Goal: Register for event/course

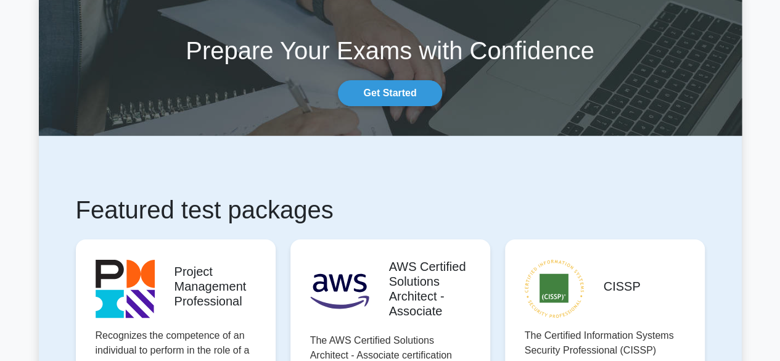
scroll to position [62, 0]
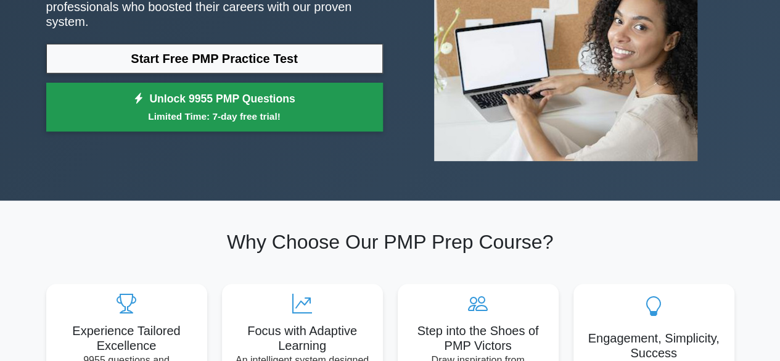
scroll to position [185, 0]
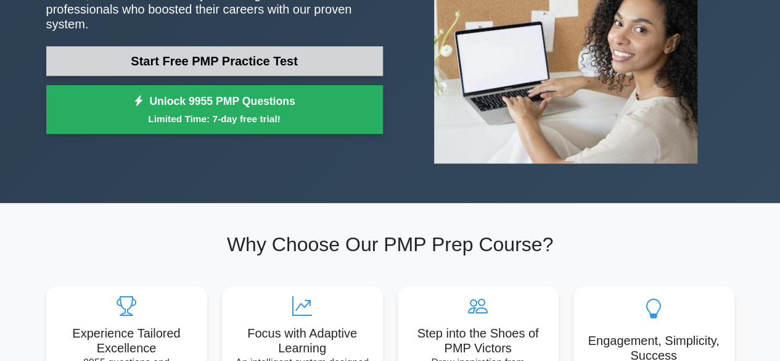
click at [174, 55] on link "Start Free PMP Practice Test" at bounding box center [214, 61] width 336 height 30
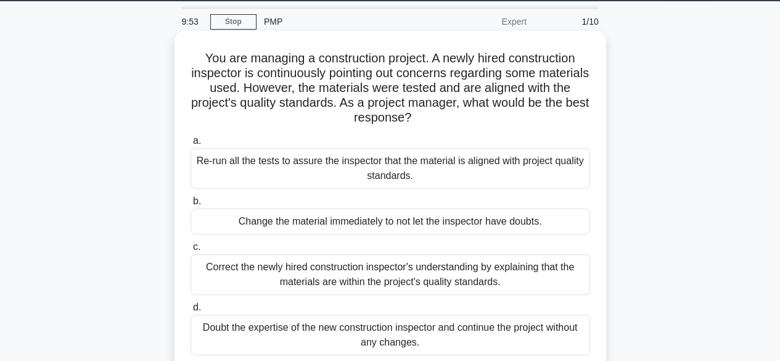
scroll to position [62, 0]
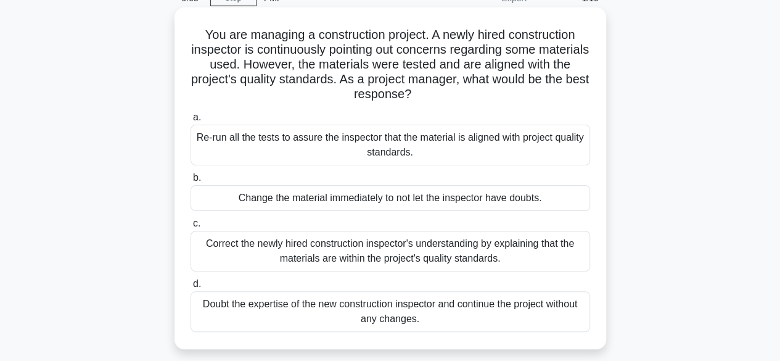
click at [407, 258] on div "Correct the newly hired construction inspector's understanding by explaining th…" at bounding box center [389, 250] width 399 height 41
click at [190, 227] on input "c. Correct the newly hired construction inspector's understanding by explaining…" at bounding box center [190, 223] width 0 height 8
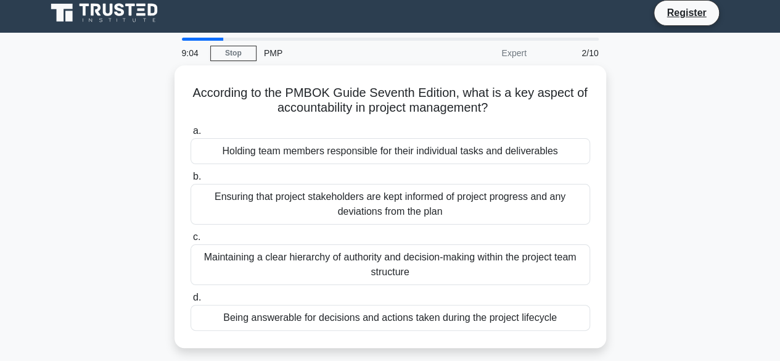
scroll to position [0, 0]
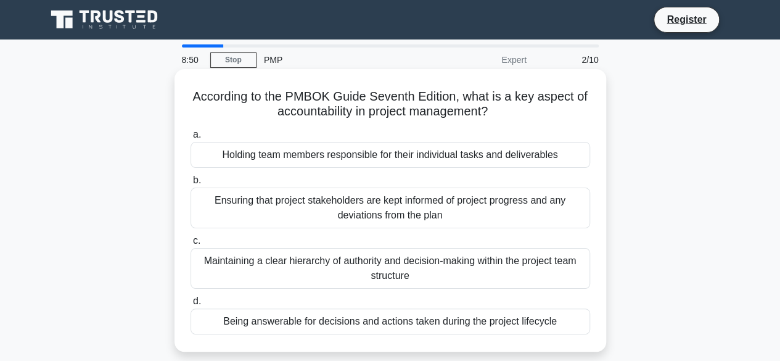
click at [379, 151] on div "Holding team members responsible for their individual tasks and deliverables" at bounding box center [389, 155] width 399 height 26
click at [190, 139] on input "a. Holding team members responsible for their individual tasks and deliverables" at bounding box center [190, 135] width 0 height 8
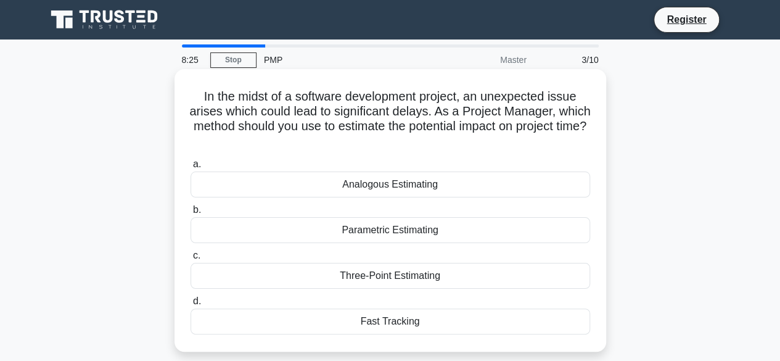
click at [391, 274] on div "Three-Point Estimating" at bounding box center [389, 276] width 399 height 26
click at [190, 259] on input "c. Three-Point Estimating" at bounding box center [190, 255] width 0 height 8
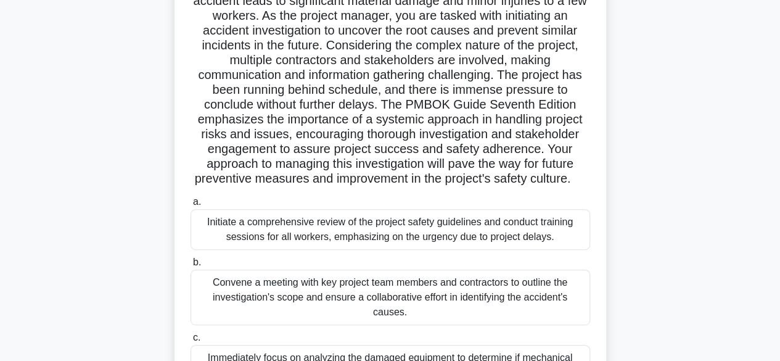
scroll to position [123, 0]
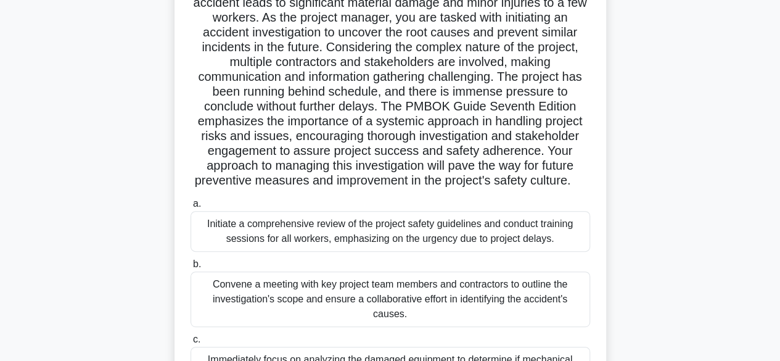
click at [362, 321] on div "Convene a meeting with key project team members and contractors to outline the …" at bounding box center [389, 298] width 399 height 55
click at [190, 268] on input "b. Convene a meeting with key project team members and contractors to outline t…" at bounding box center [190, 264] width 0 height 8
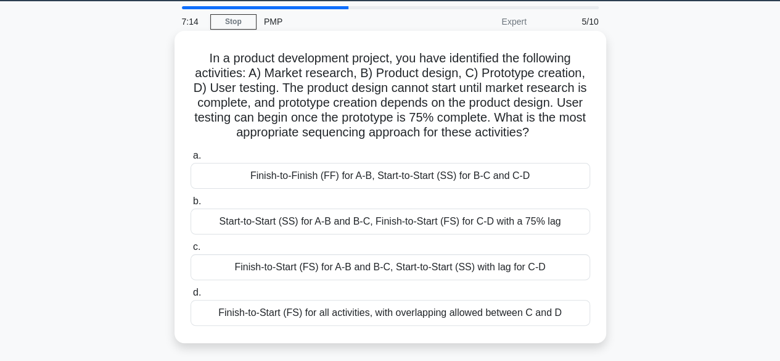
scroll to position [62, 0]
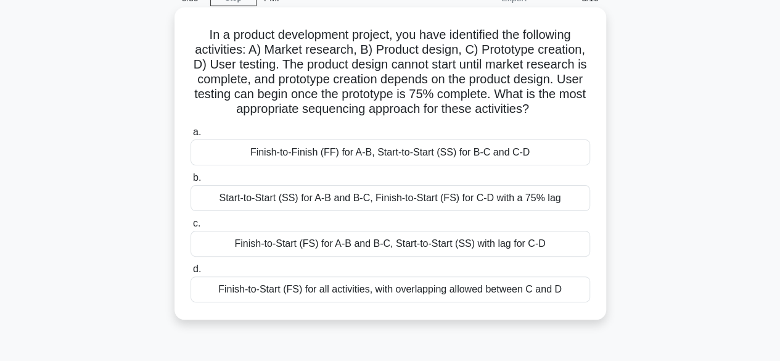
click at [386, 280] on div "Finish-to-Start (FS) for all activities, with overlapping allowed between C and…" at bounding box center [389, 289] width 399 height 26
click at [190, 273] on input "d. Finish-to-Start (FS) for all activities, with overlapping allowed between C …" at bounding box center [190, 269] width 0 height 8
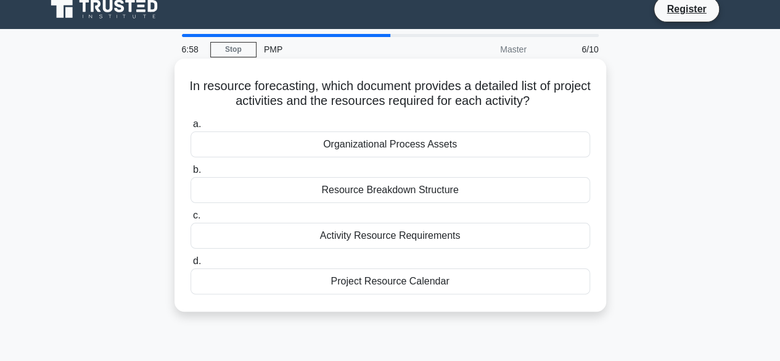
scroll to position [0, 0]
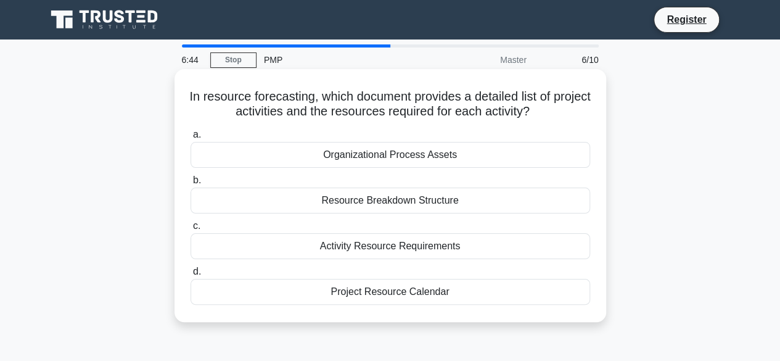
click at [384, 290] on div "Project Resource Calendar" at bounding box center [389, 292] width 399 height 26
click at [190, 275] on input "d. Project Resource Calendar" at bounding box center [190, 271] width 0 height 8
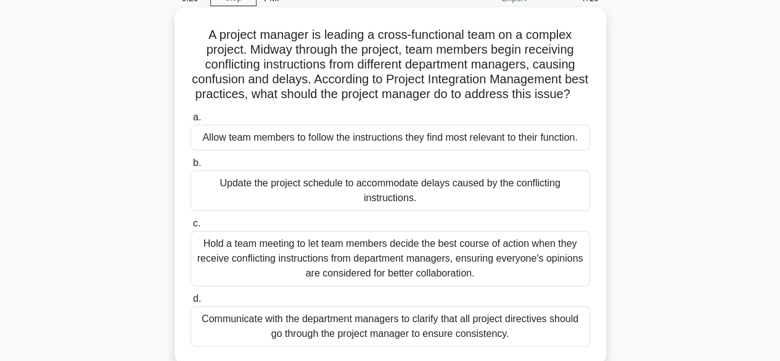
scroll to position [123, 0]
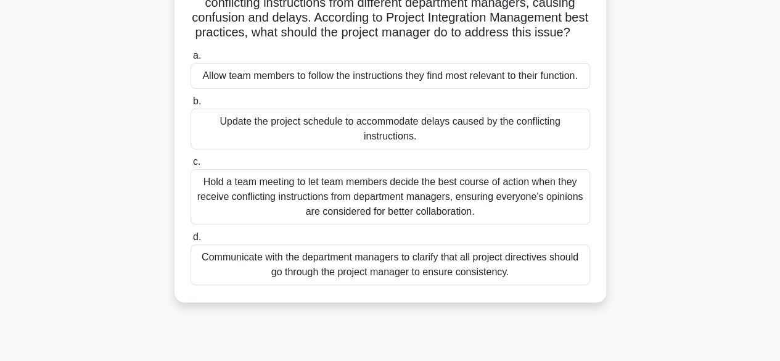
click at [389, 213] on div "Hold a team meeting to let team members decide the best course of action when t…" at bounding box center [389, 196] width 399 height 55
click at [190, 166] on input "c. Hold a team meeting to let team members decide the best course of action whe…" at bounding box center [190, 162] width 0 height 8
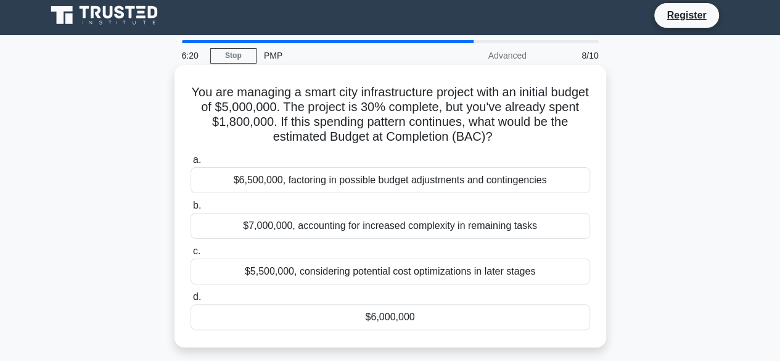
scroll to position [0, 0]
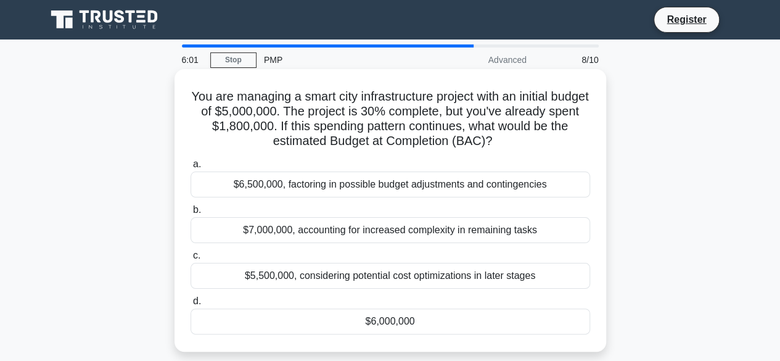
click at [399, 322] on div "$6,000,000" at bounding box center [389, 321] width 399 height 26
click at [190, 305] on input "d. $6,000,000" at bounding box center [190, 301] width 0 height 8
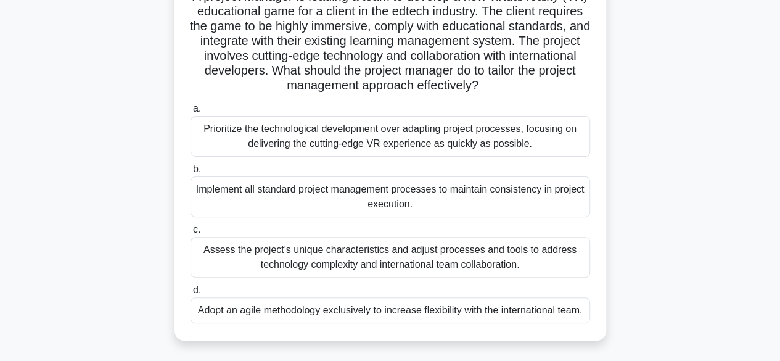
scroll to position [123, 0]
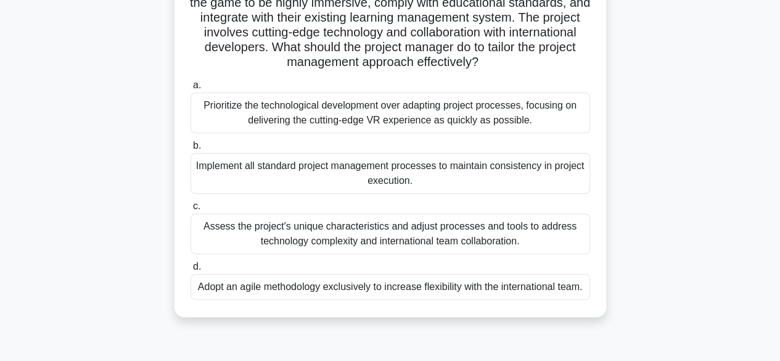
click at [424, 241] on div "Assess the project's unique characteristics and adjust processes and tools to a…" at bounding box center [389, 233] width 399 height 41
click at [190, 210] on input "c. Assess the project's unique characteristics and adjust processes and tools t…" at bounding box center [190, 206] width 0 height 8
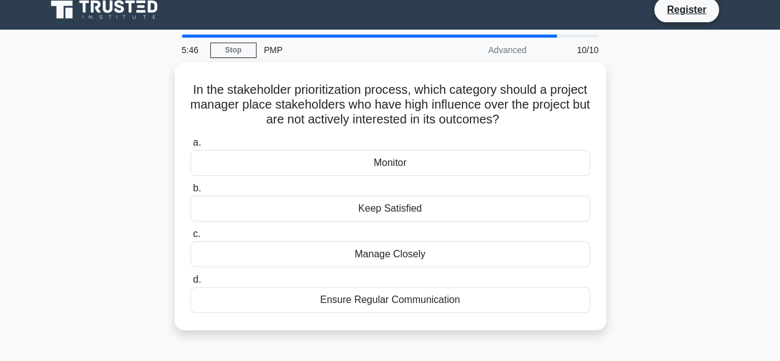
scroll to position [0, 0]
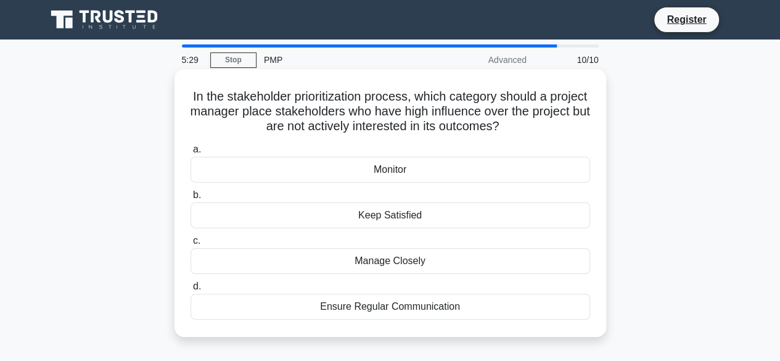
click at [382, 304] on div "Ensure Regular Communication" at bounding box center [389, 306] width 399 height 26
click at [190, 290] on input "d. Ensure Regular Communication" at bounding box center [190, 286] width 0 height 8
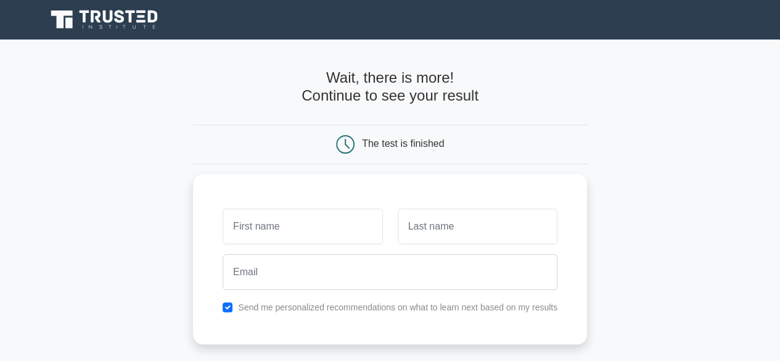
scroll to position [247, 0]
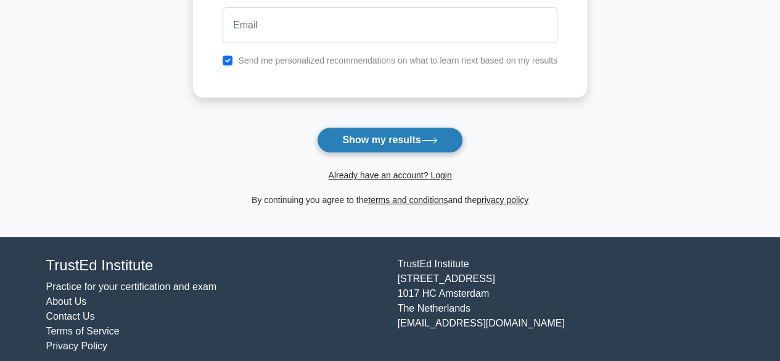
click at [362, 134] on button "Show my results" at bounding box center [389, 140] width 145 height 26
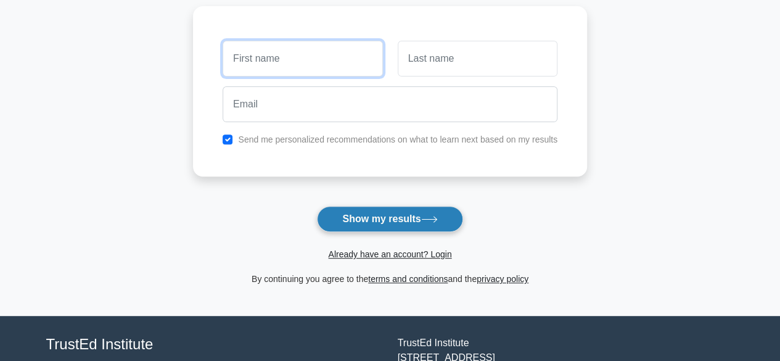
scroll to position [169, 0]
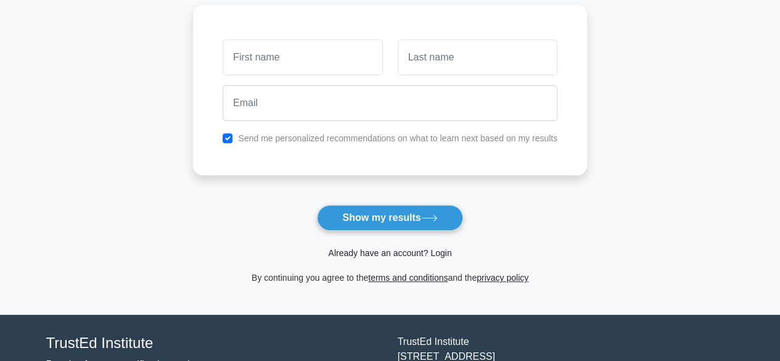
click at [377, 253] on link "Already have an account? Login" at bounding box center [389, 253] width 123 height 10
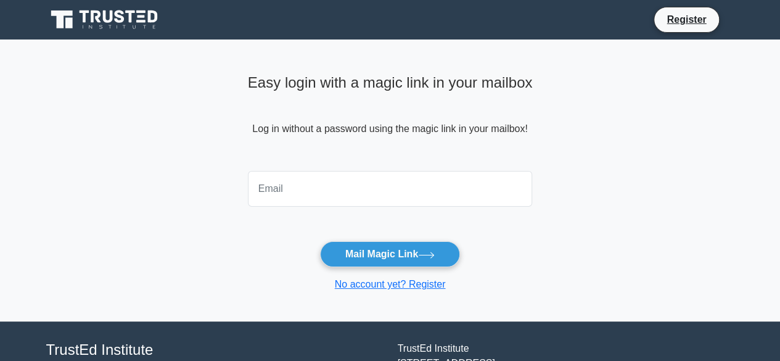
click at [298, 185] on input "email" at bounding box center [390, 189] width 285 height 36
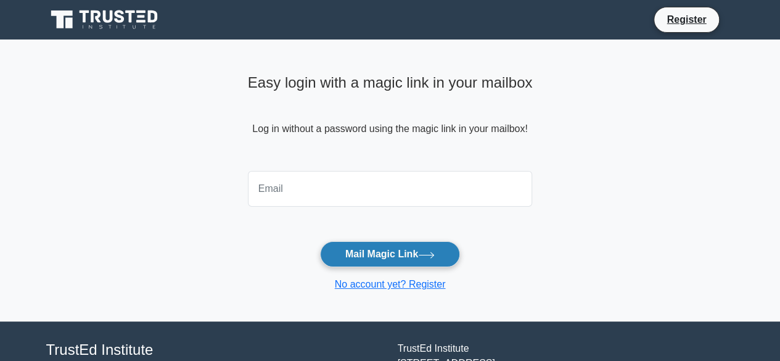
type input "[PERSON_NAME][EMAIL_ADDRESS][PERSON_NAME][DOMAIN_NAME]"
click at [373, 251] on button "Mail Magic Link" at bounding box center [390, 254] width 140 height 26
